Goal: Information Seeking & Learning: Learn about a topic

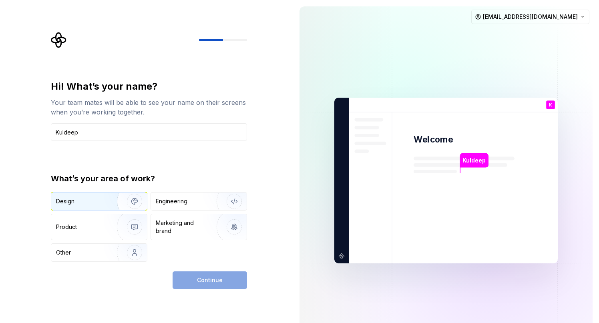
type input "Kuldeep"
click at [76, 197] on div "Design" at bounding box center [81, 201] width 50 height 8
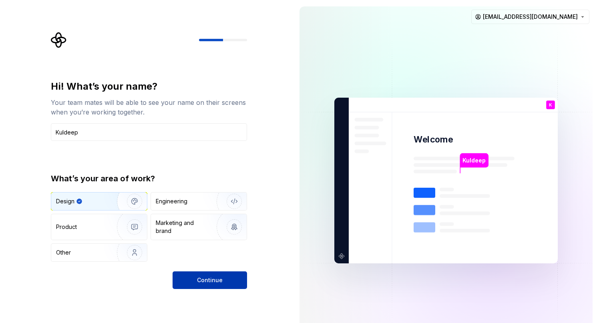
click at [206, 277] on span "Continue" at bounding box center [210, 280] width 26 height 8
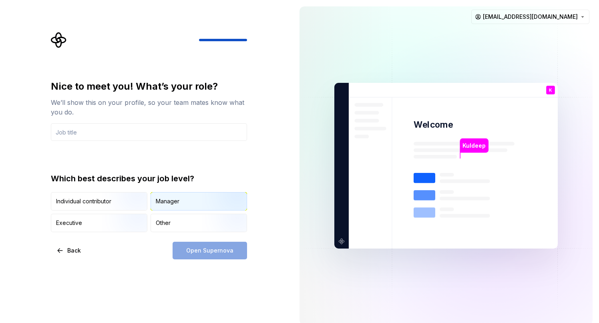
click at [200, 196] on div "Manager" at bounding box center [199, 201] width 96 height 18
click at [194, 252] on div "Open Supernova" at bounding box center [209, 251] width 74 height 18
click at [77, 134] on input "text" at bounding box center [149, 132] width 196 height 18
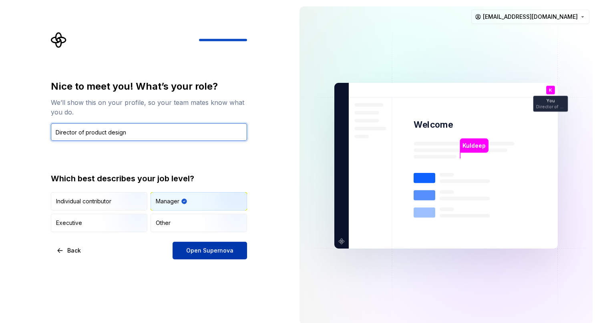
type input "Director of product design"
click at [183, 250] on button "Open Supernova" at bounding box center [209, 251] width 74 height 18
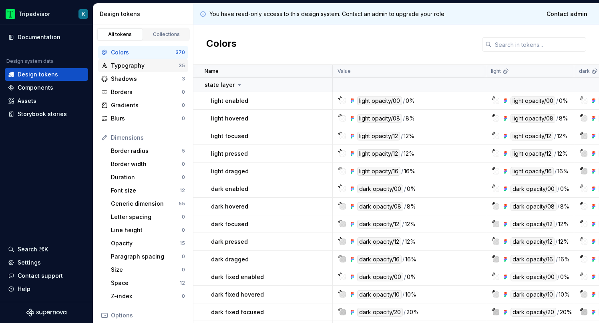
click at [128, 61] on div "Typography 35" at bounding box center [143, 65] width 90 height 13
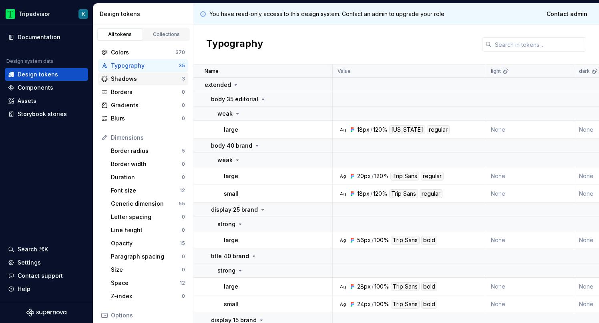
click at [133, 81] on div "Shadows" at bounding box center [146, 79] width 71 height 8
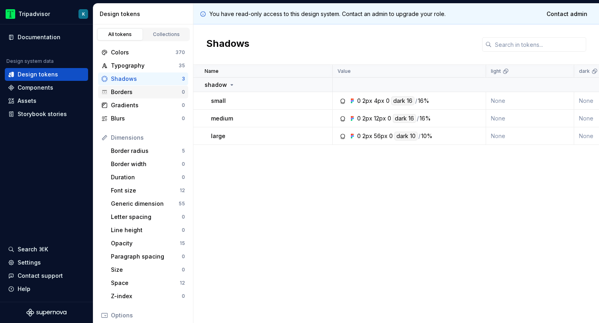
click at [136, 93] on div "Borders" at bounding box center [146, 92] width 71 height 8
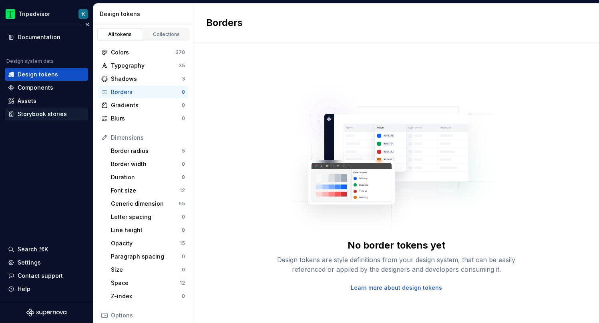
click at [43, 116] on div "Storybook stories" at bounding box center [42, 114] width 49 height 8
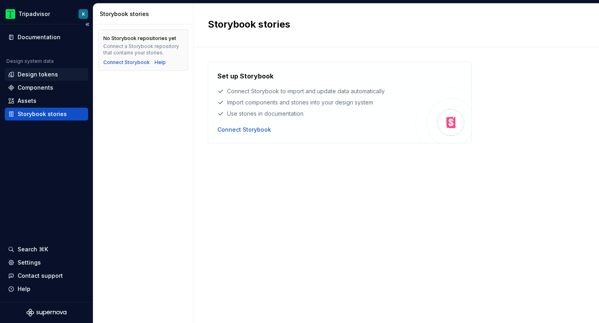
click at [44, 74] on div "Design tokens" at bounding box center [38, 74] width 40 height 8
